Goal: Task Accomplishment & Management: Manage account settings

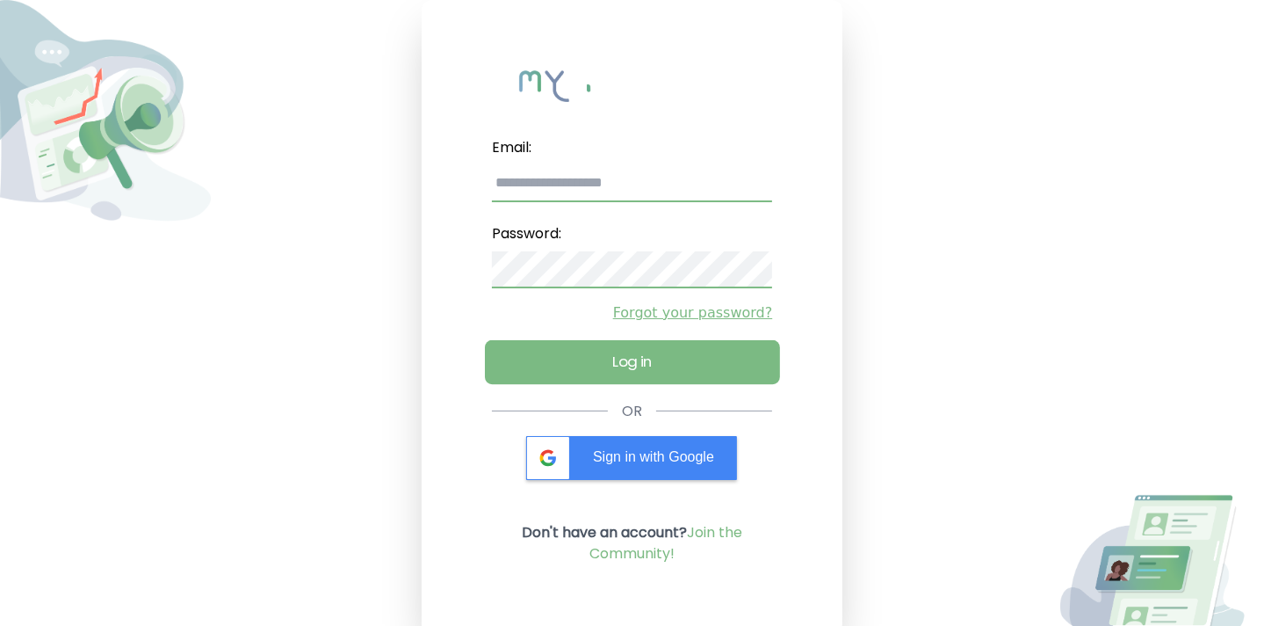
type input "**********"
click at [650, 358] on button "Log in" at bounding box center [632, 362] width 295 height 44
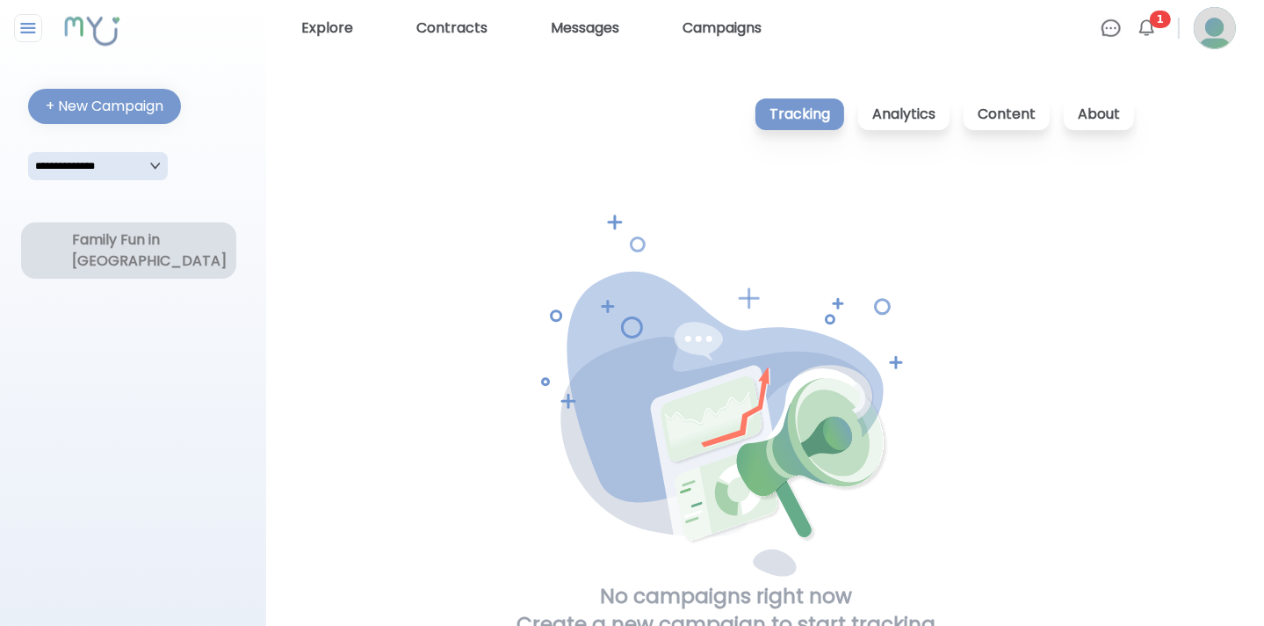
click at [113, 254] on div "Family Fun in [GEOGRAPHIC_DATA]" at bounding box center [128, 250] width 112 height 42
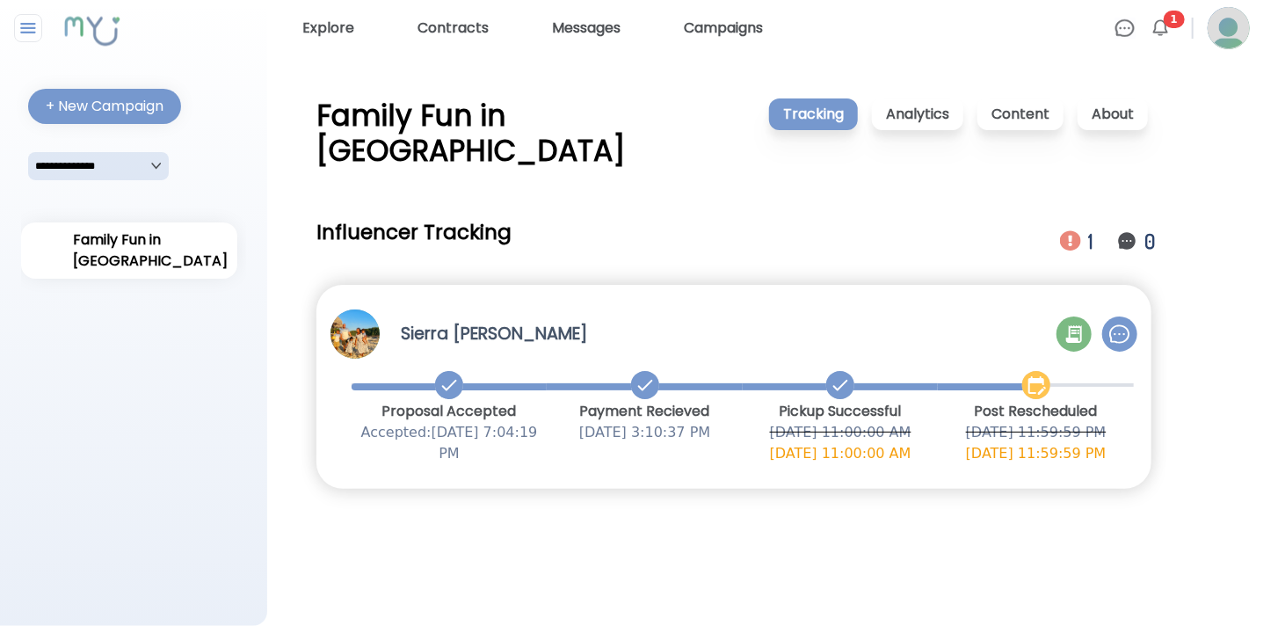
click at [1118, 323] on img at bounding box center [1119, 333] width 21 height 21
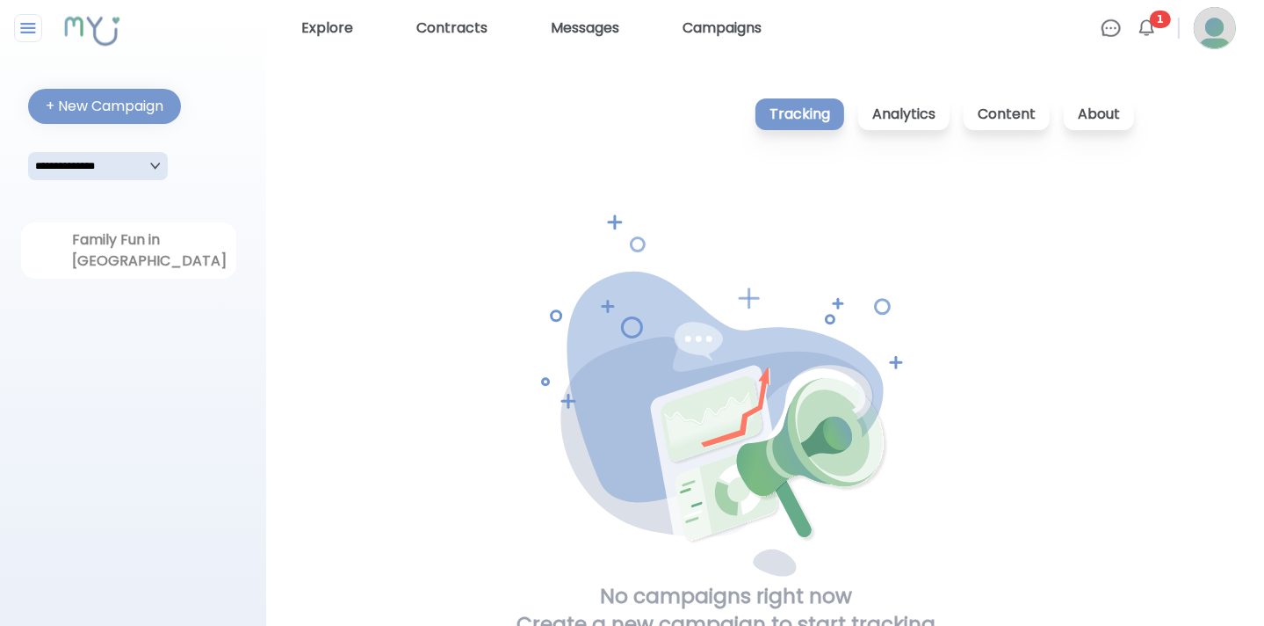
click at [1142, 13] on ul "Explore Contracts Messages Campaigns Messages 0 Clear All 1 Notifications 1 Cle…" at bounding box center [765, 28] width 942 height 42
click at [1149, 24] on img at bounding box center [1146, 28] width 21 height 21
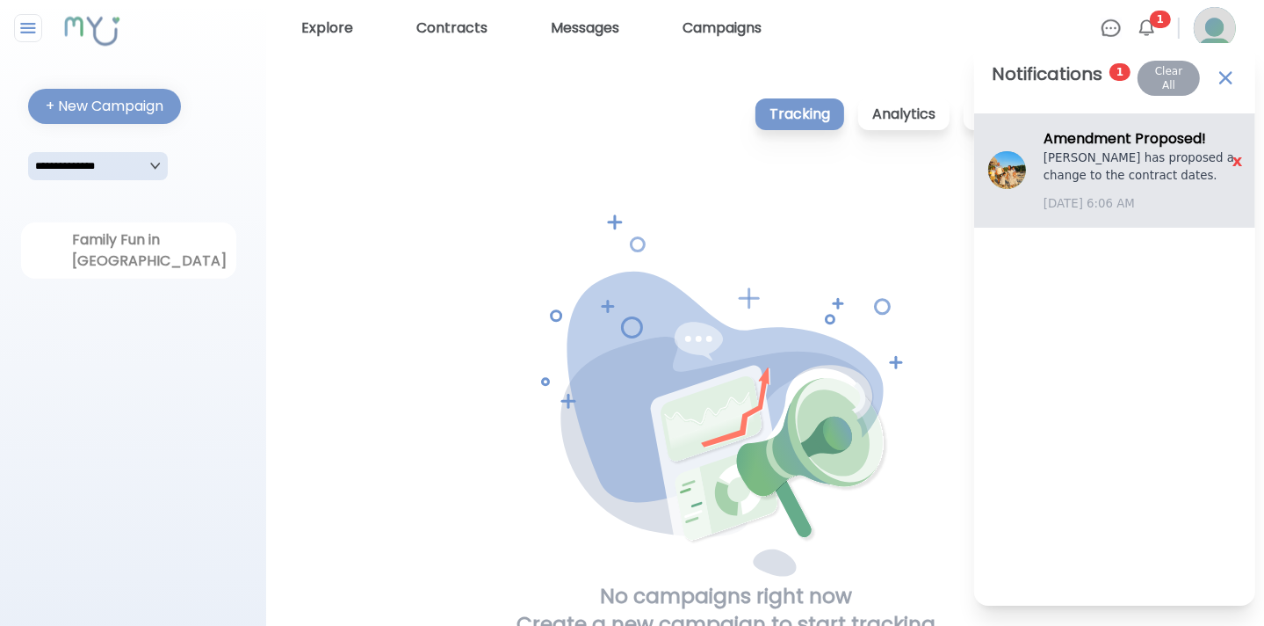
click at [1026, 168] on div at bounding box center [1007, 170] width 38 height 38
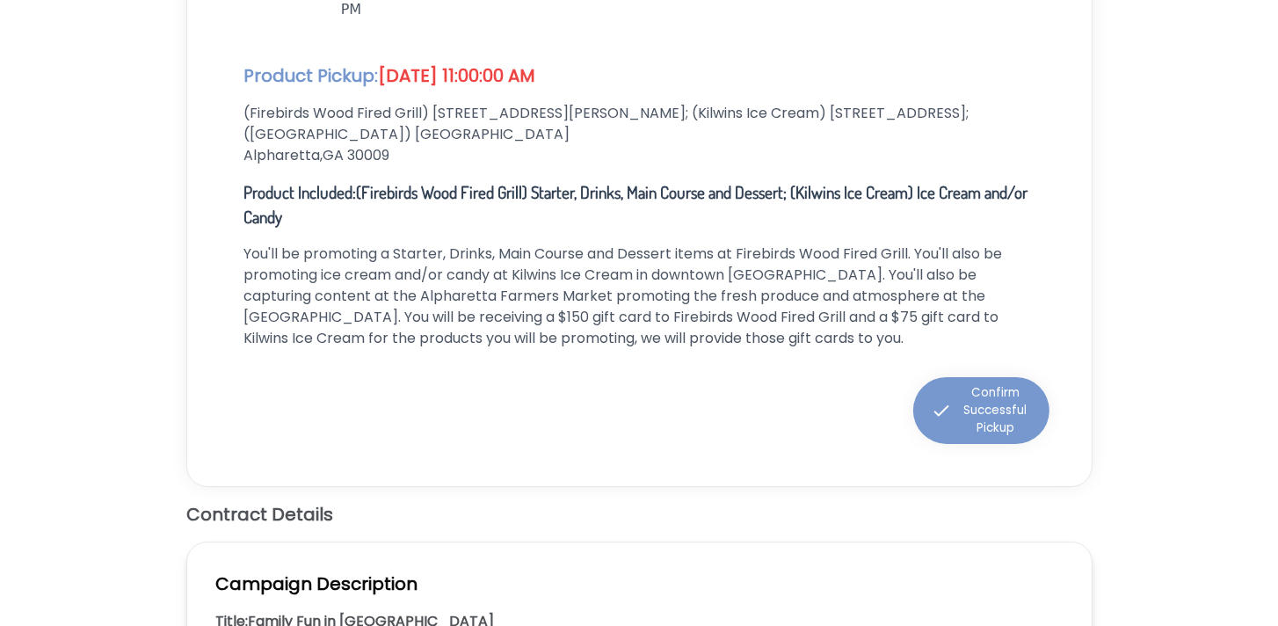
scroll to position [439, 0]
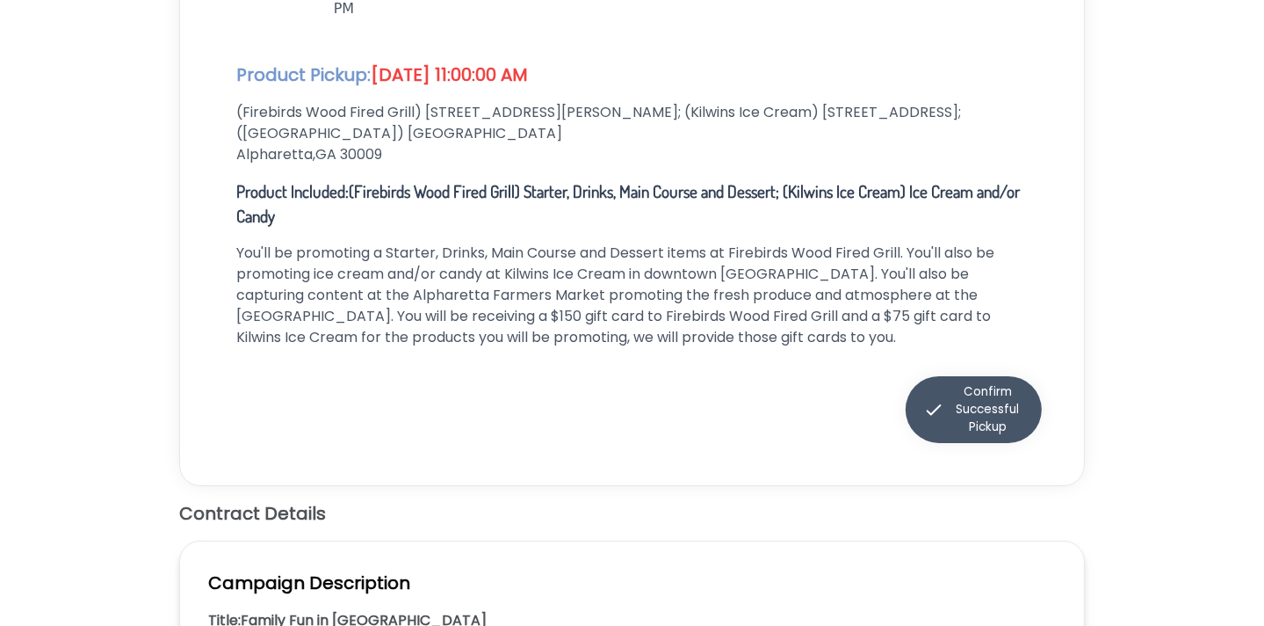
click at [987, 395] on div "Confirm Successful Pickup" at bounding box center [974, 409] width 102 height 53
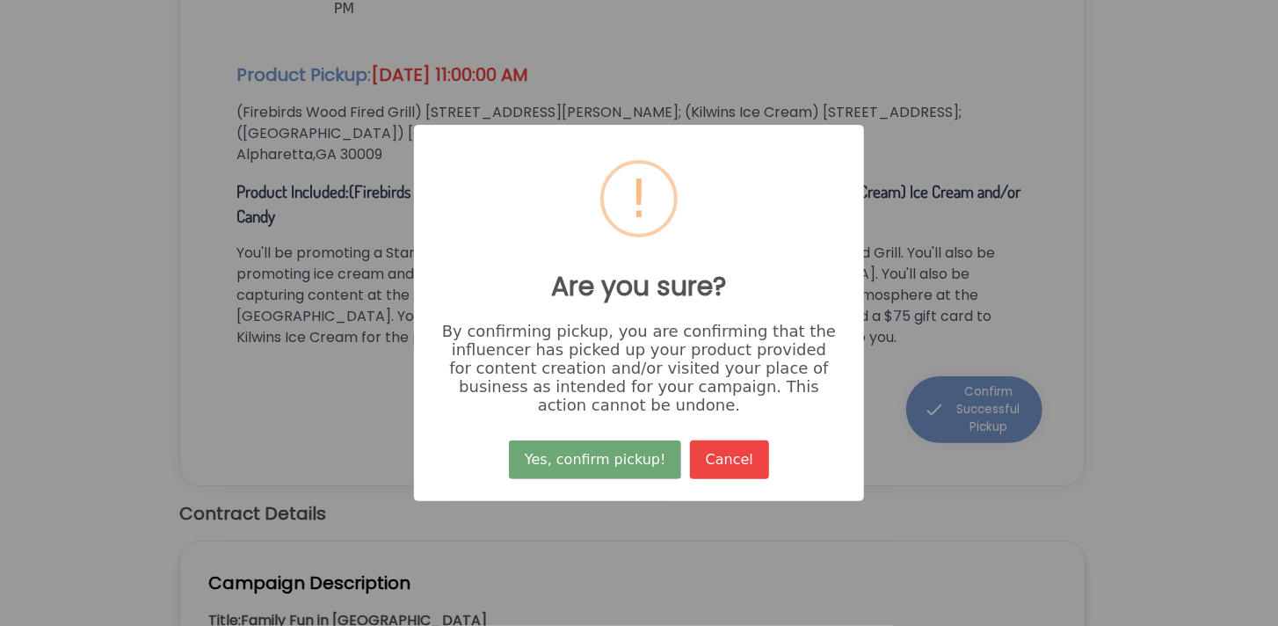
click at [595, 465] on button "Yes, confirm pickup!" at bounding box center [595, 459] width 172 height 39
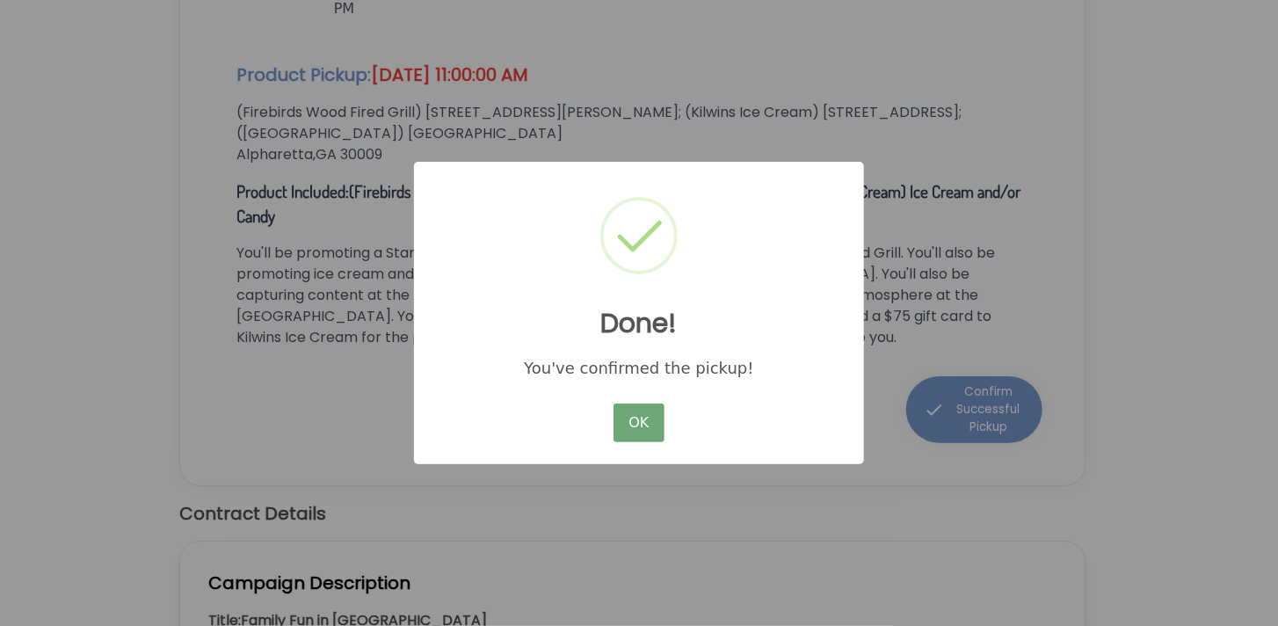
click at [647, 416] on button "OK" at bounding box center [638, 422] width 51 height 39
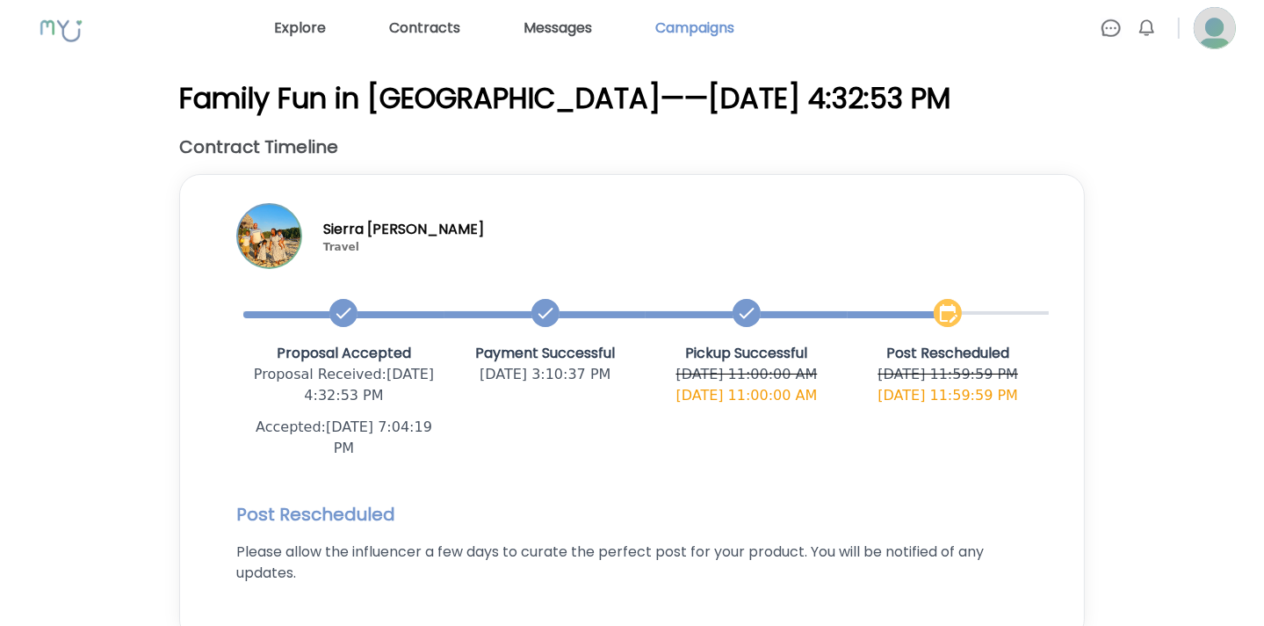
click at [696, 27] on link "Campaigns" at bounding box center [694, 28] width 93 height 28
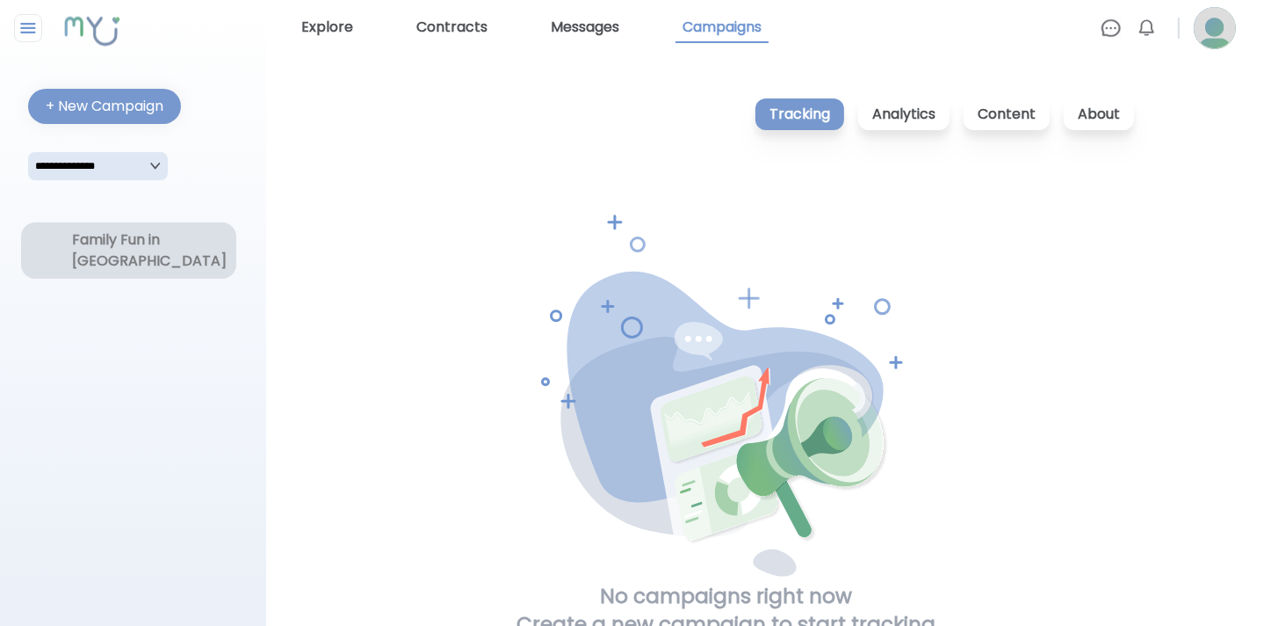
click at [119, 257] on div "Family Fun in [GEOGRAPHIC_DATA]" at bounding box center [128, 250] width 112 height 42
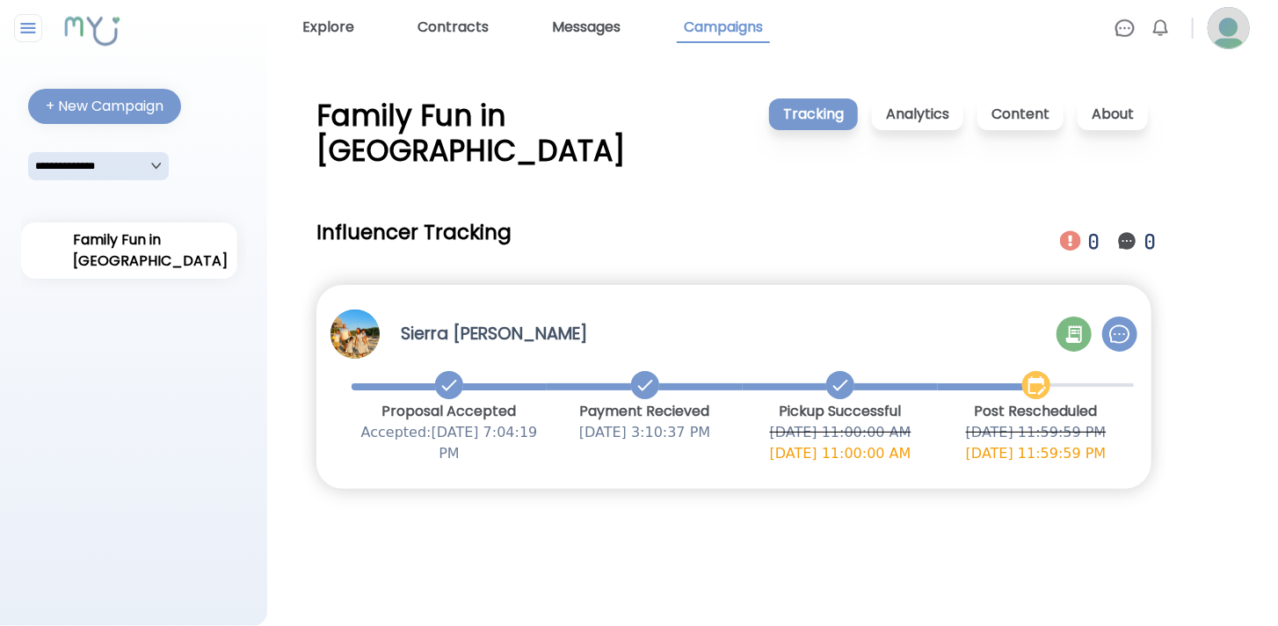
click at [1070, 325] on icon at bounding box center [1074, 334] width 16 height 18
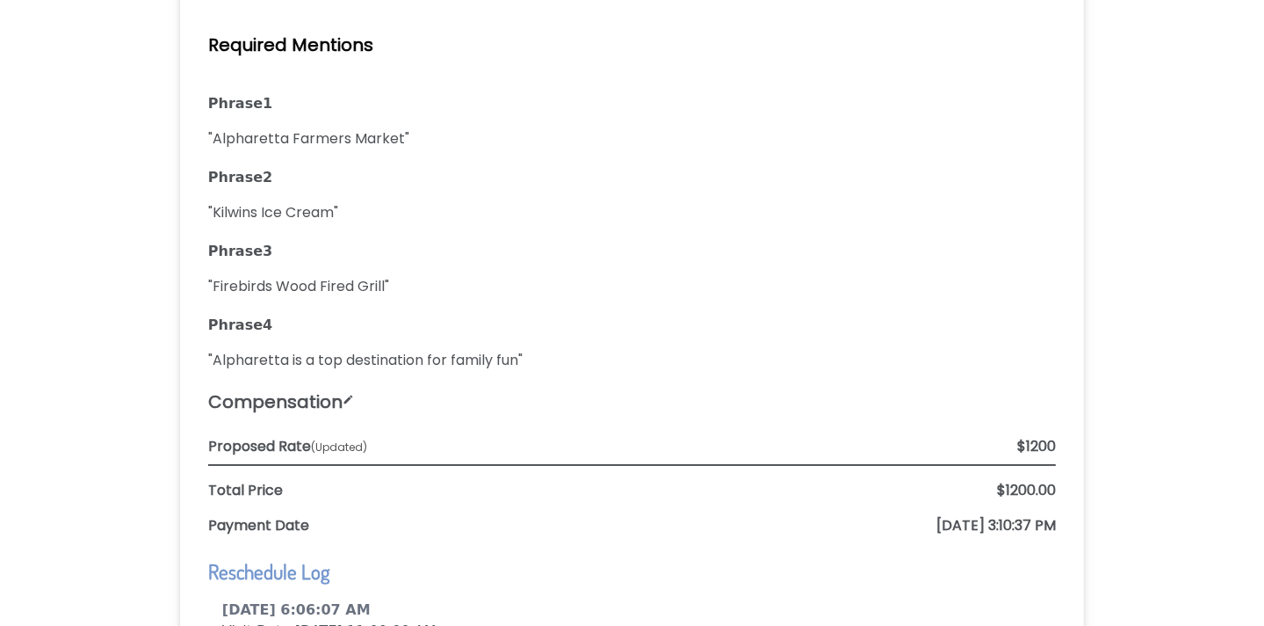
scroll to position [2584, 0]
